Goal: Navigation & Orientation: Find specific page/section

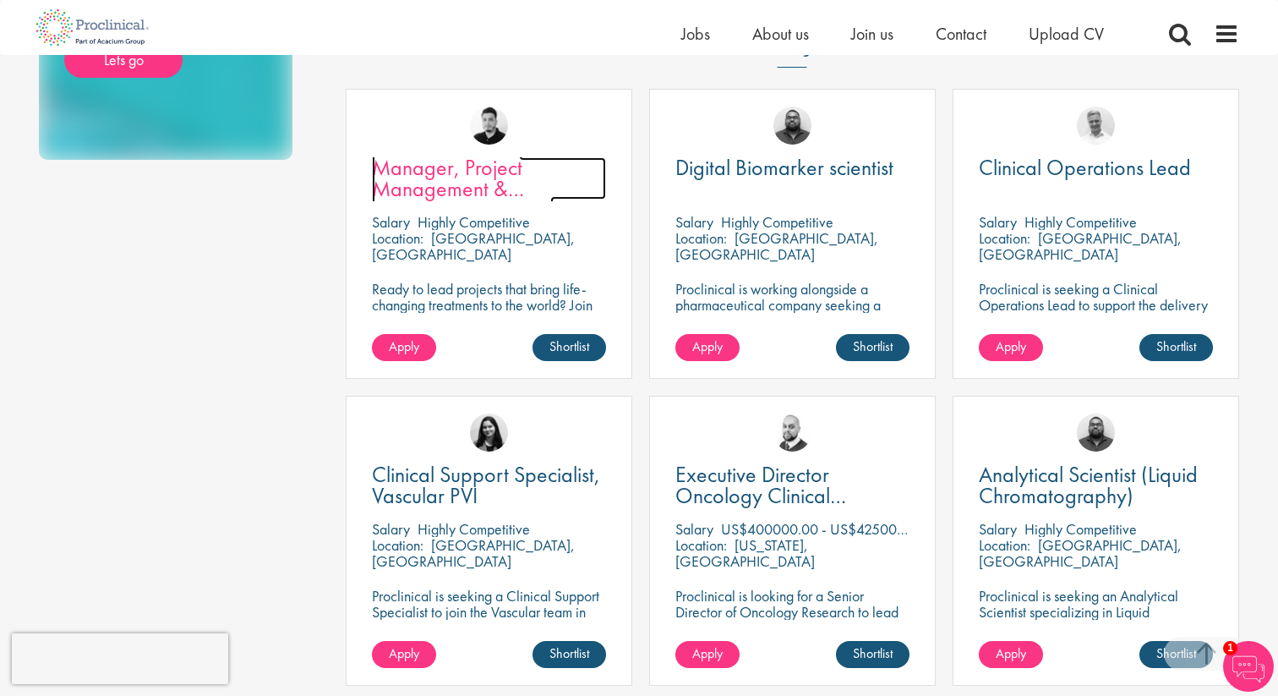
click at [456, 153] on span "Manager, Project Management & Operational Delivery" at bounding box center [463, 188] width 182 height 71
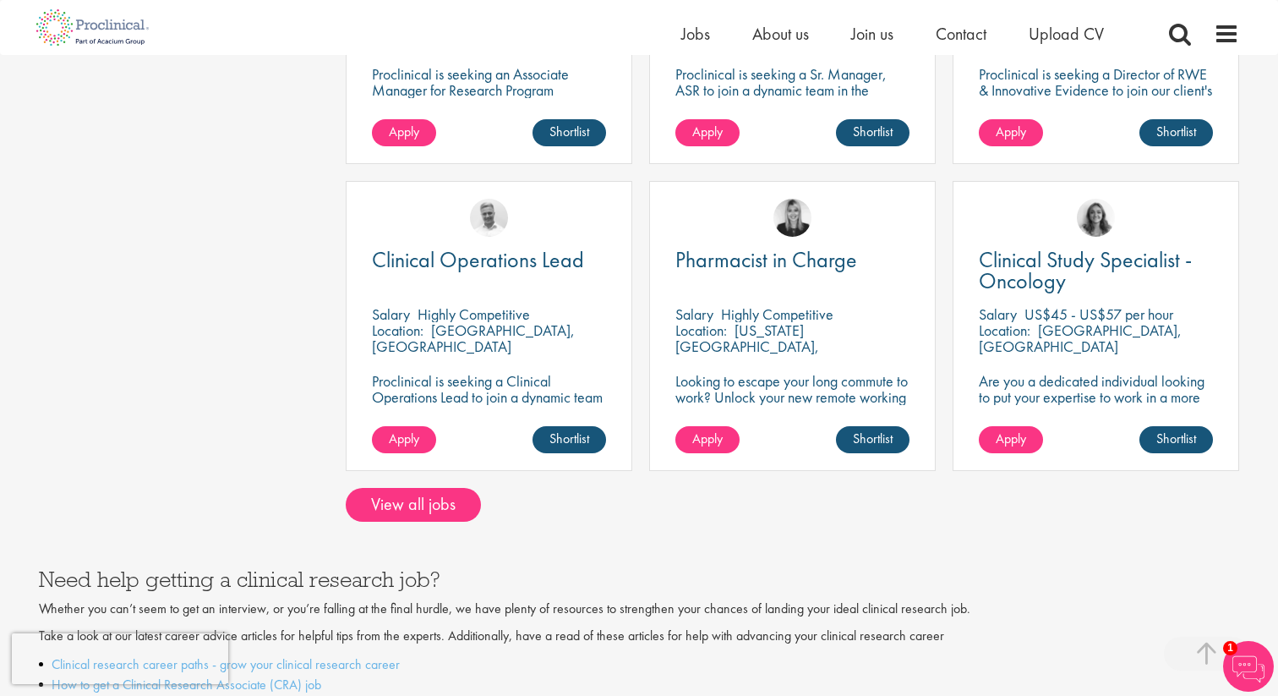
scroll to position [1327, 0]
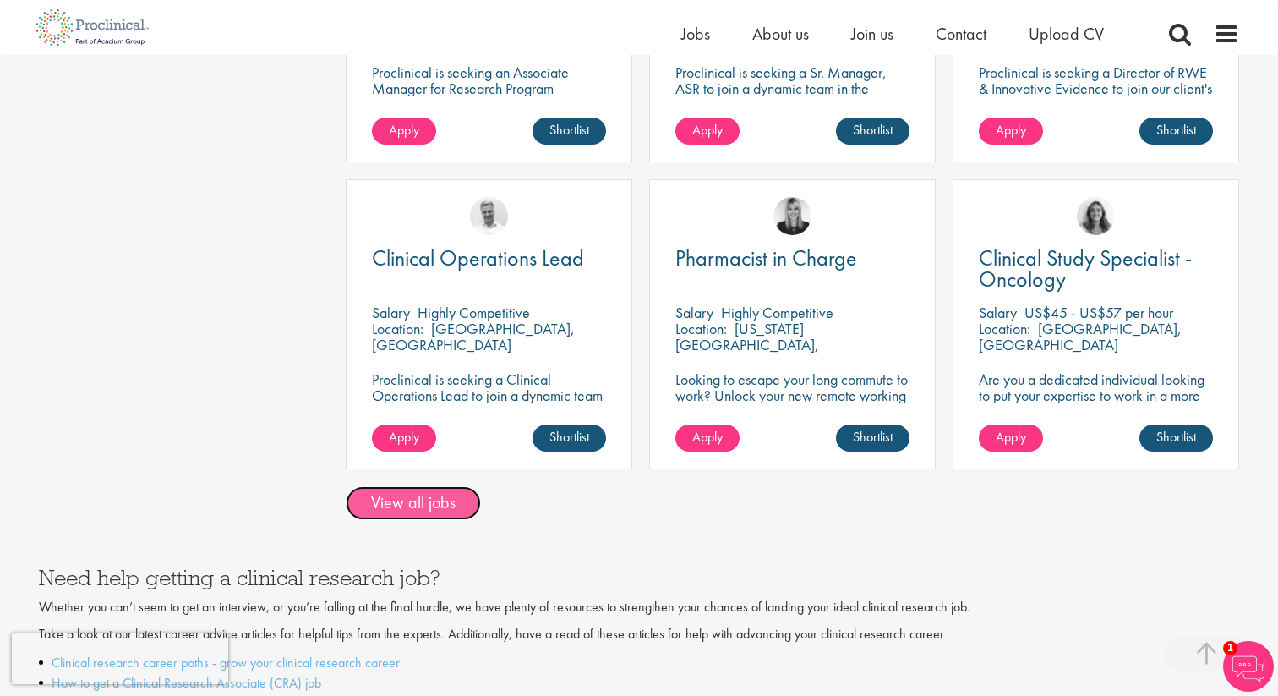
click at [388, 487] on link "View all jobs" at bounding box center [413, 503] width 135 height 34
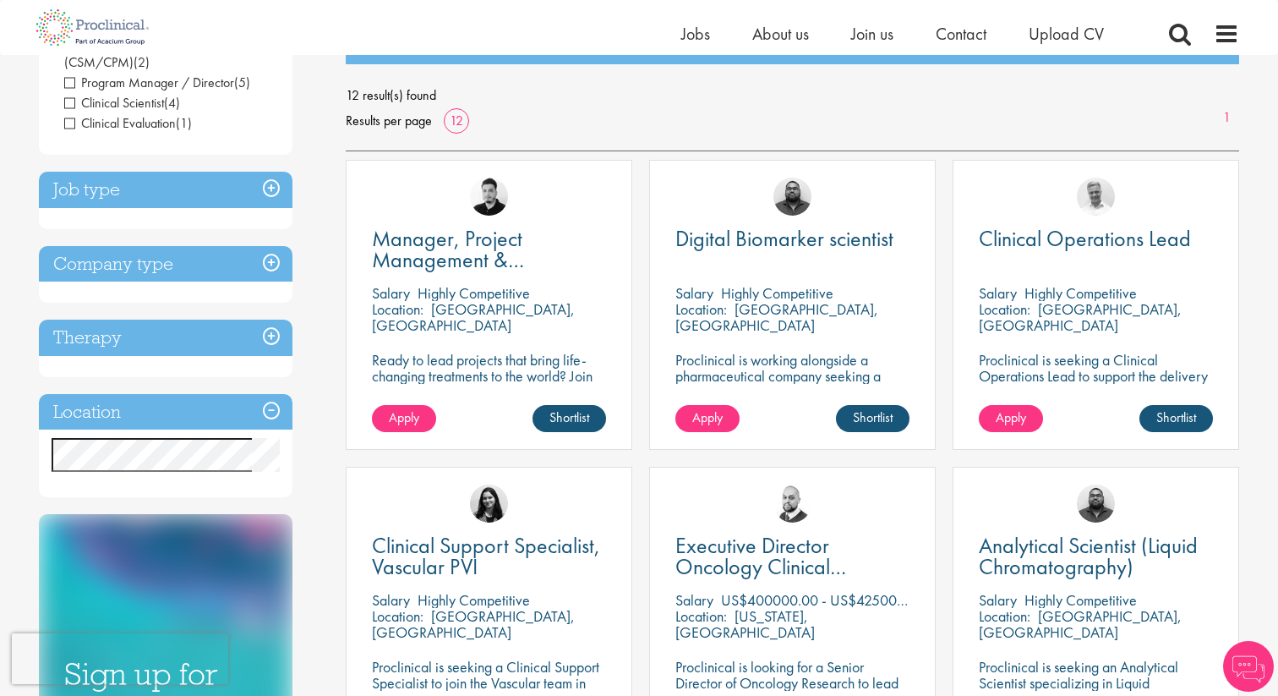
scroll to position [225, 0]
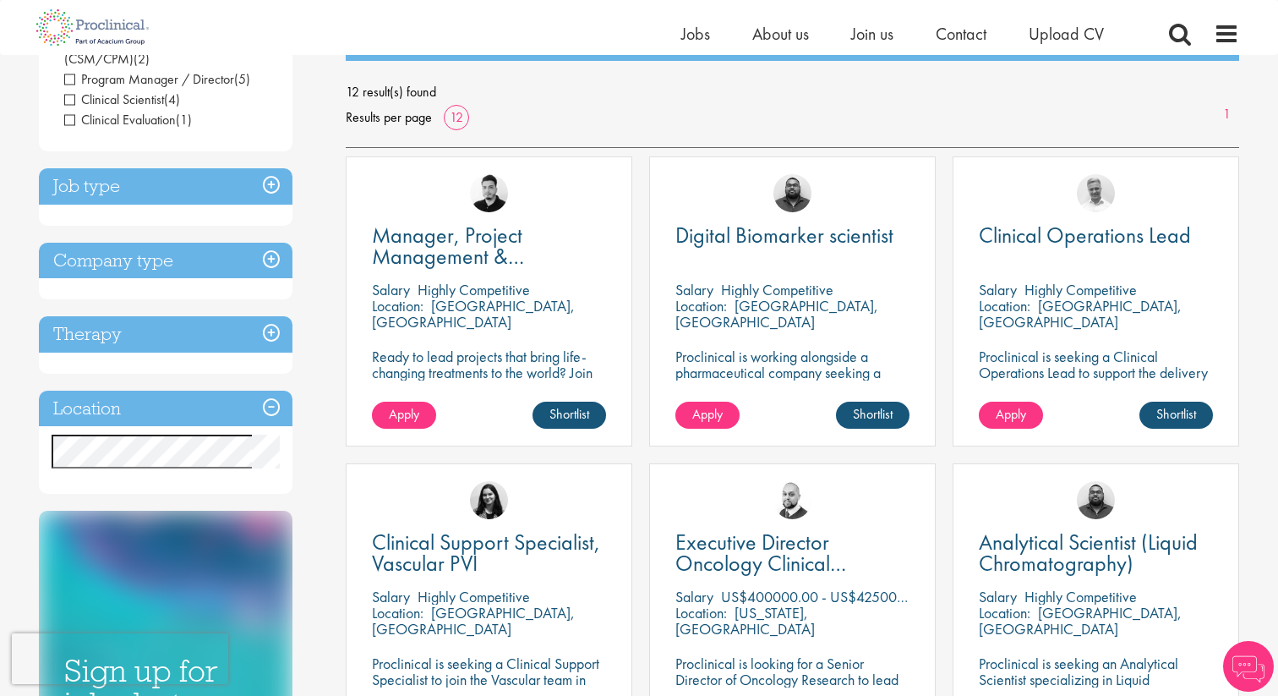
click at [143, 408] on h3 "Location" at bounding box center [166, 409] width 254 height 36
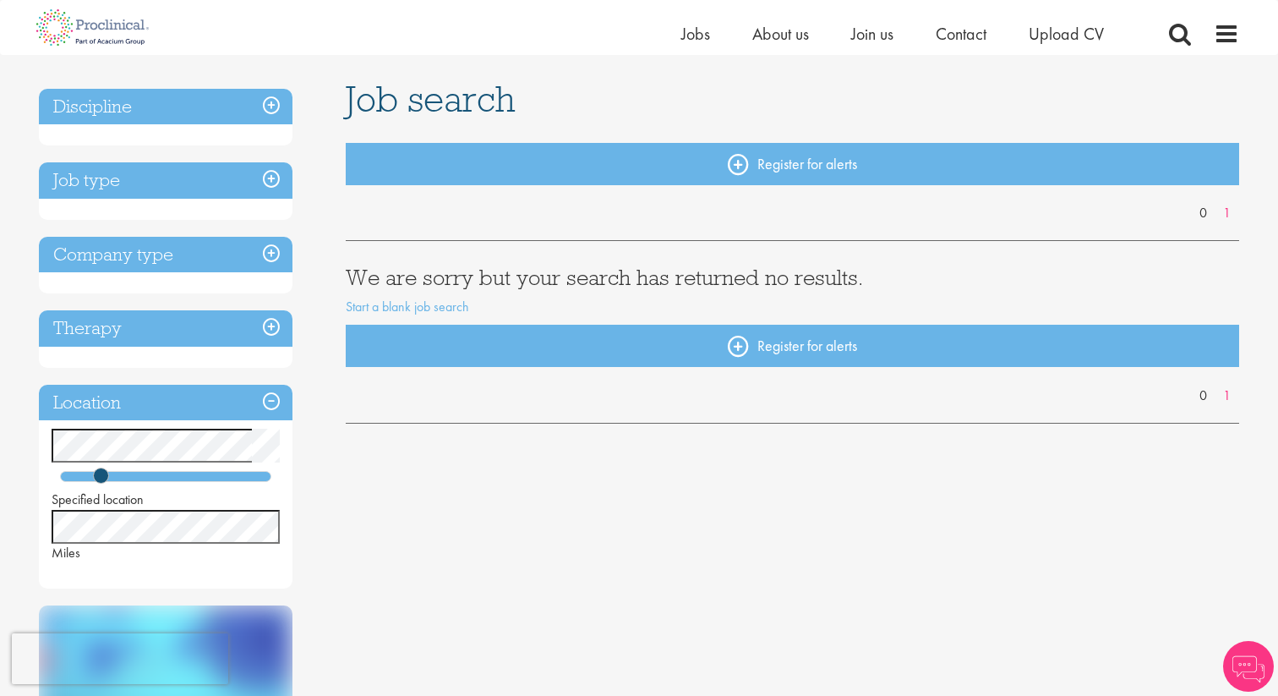
scroll to position [119, 0]
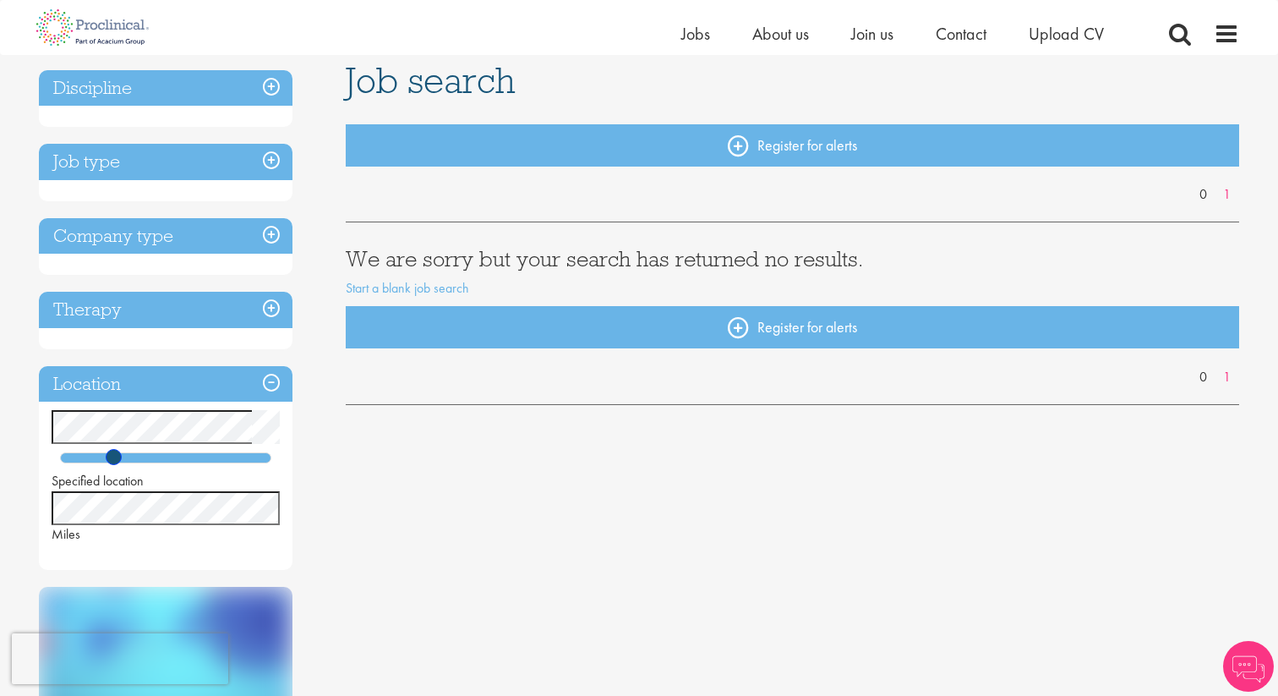
drag, startPoint x: 105, startPoint y: 459, endPoint x: 122, endPoint y: 459, distance: 16.9
click at [122, 459] on span at bounding box center [114, 457] width 16 height 16
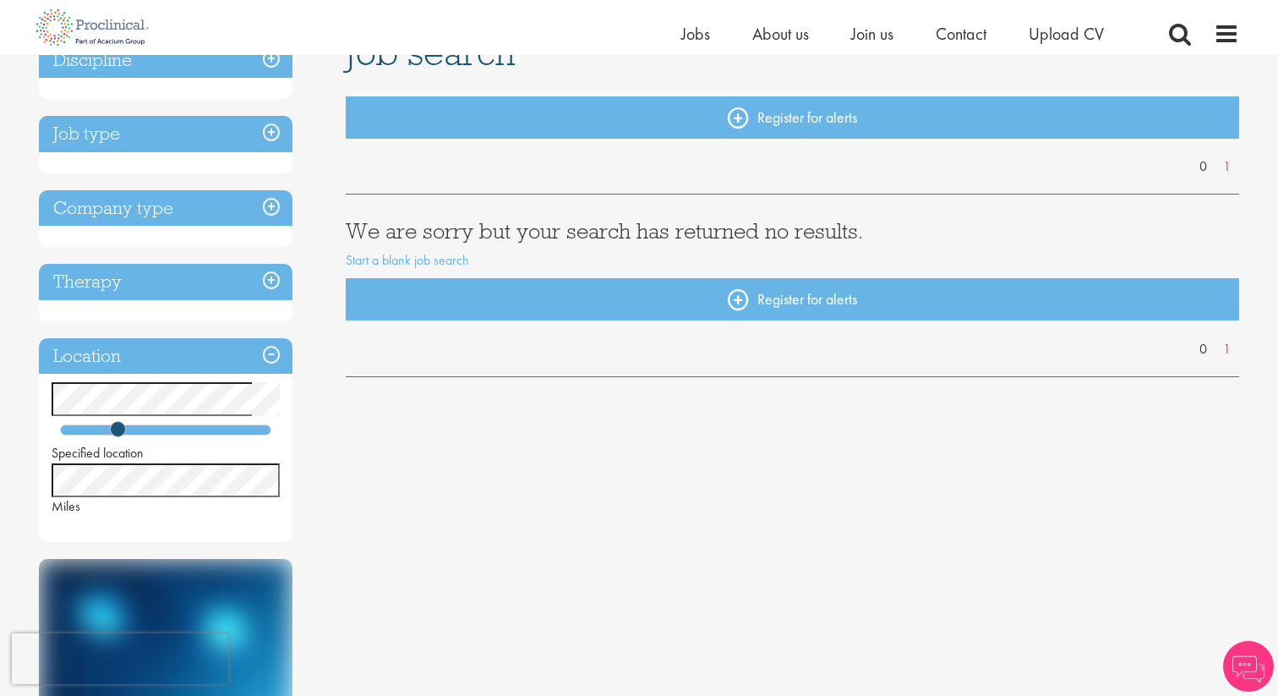
scroll to position [148, 0]
drag, startPoint x: 115, startPoint y: 427, endPoint x: 363, endPoint y: 462, distance: 250.1
click at [363, 462] on div "Discipline Job type Company type Therapy Location Specified location Miles Care…" at bounding box center [639, 516] width 1226 height 967
